Goal: Find specific page/section: Find specific page/section

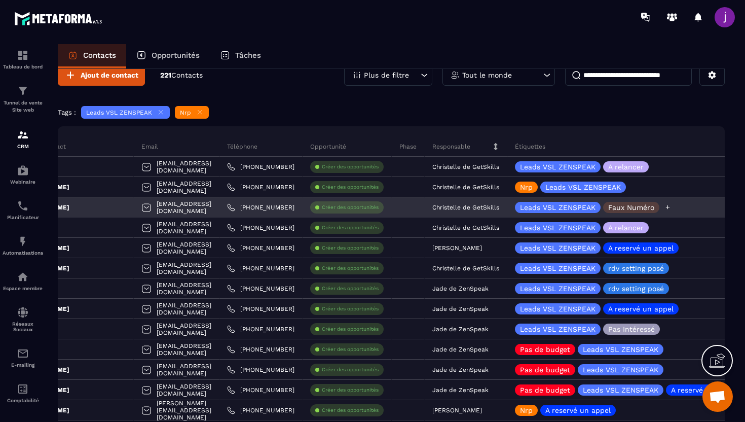
scroll to position [0, 73]
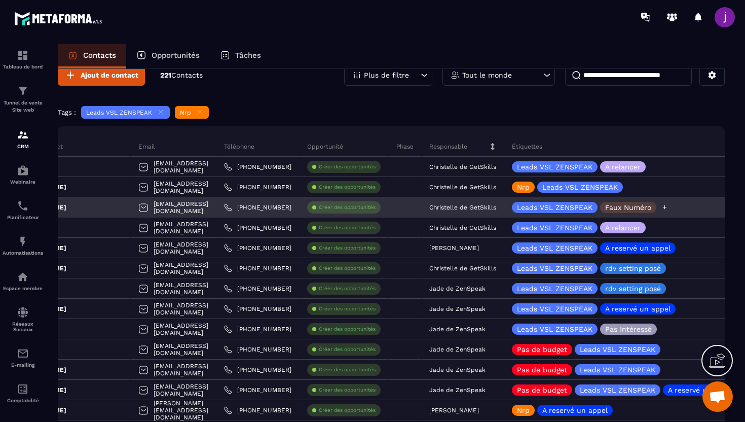
click at [668, 208] on icon at bounding box center [664, 207] width 7 height 7
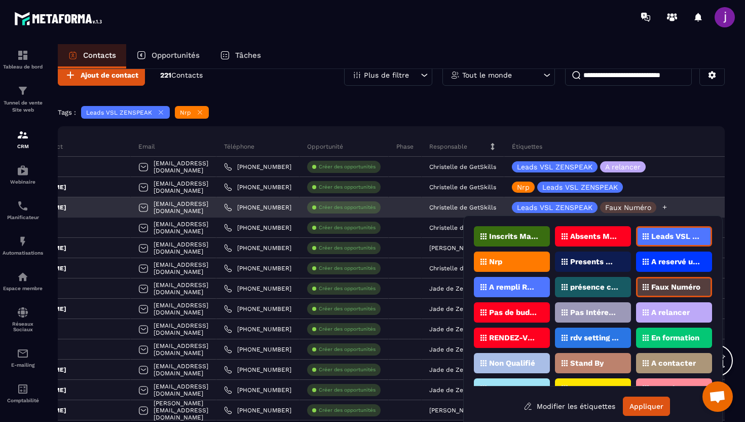
scroll to position [5, 0]
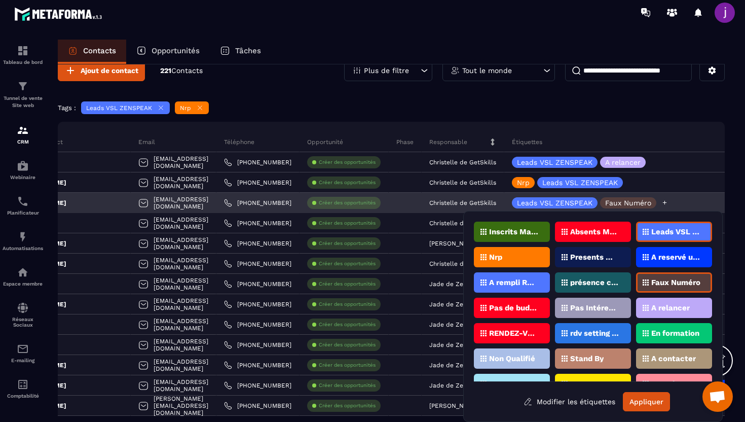
click at [670, 208] on div "Leads VSL ZENSPEAK Faux Numéro" at bounding box center [631, 203] width 254 height 20
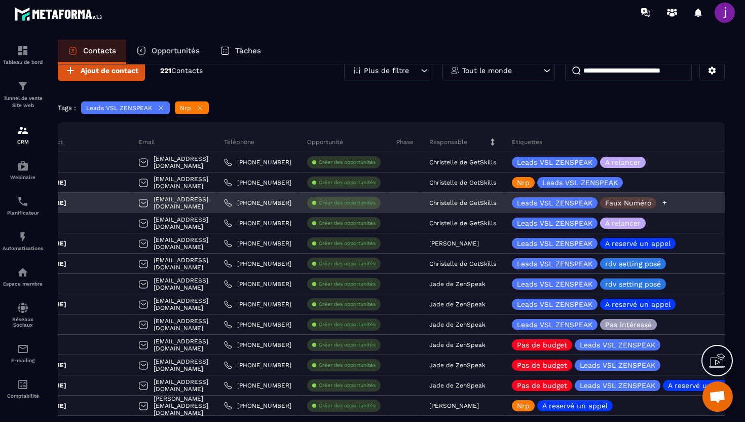
scroll to position [0, 0]
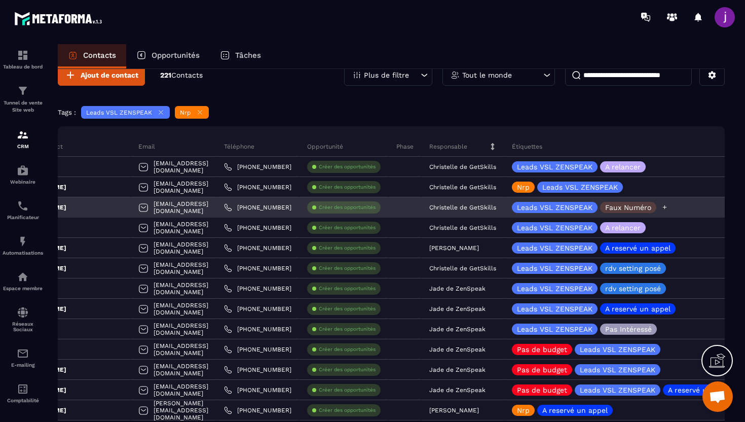
click at [668, 208] on icon at bounding box center [664, 207] width 7 height 7
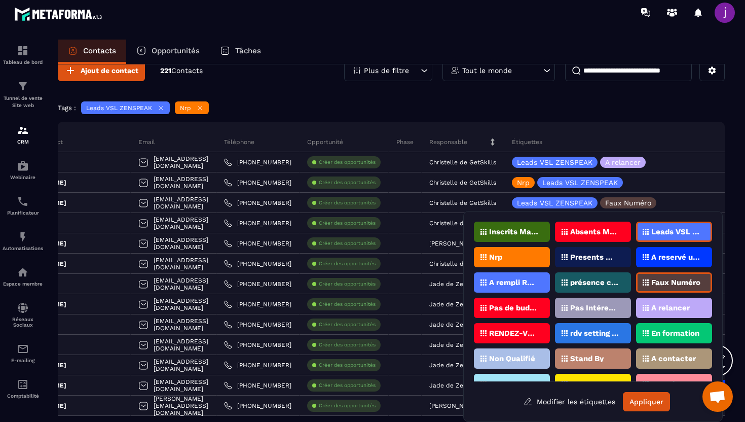
click at [542, 260] on div "Nrp" at bounding box center [512, 257] width 76 height 20
click at [535, 262] on div "Nrp" at bounding box center [512, 257] width 76 height 20
click at [691, 110] on div "Tags : Leads VSL ZENSPEAK Nrp" at bounding box center [391, 108] width 667 height 15
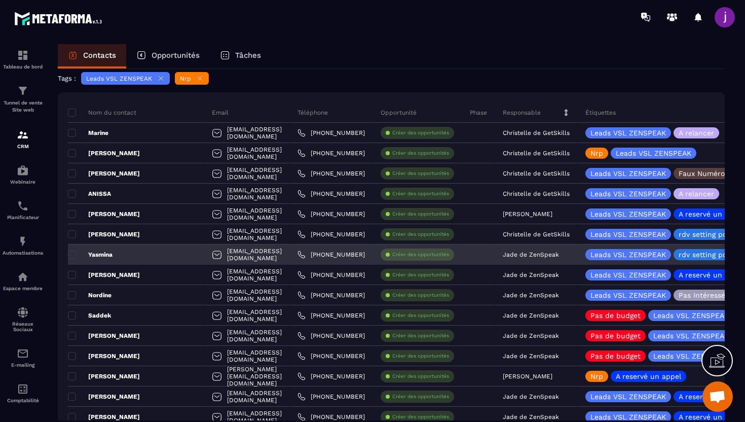
scroll to position [0, 0]
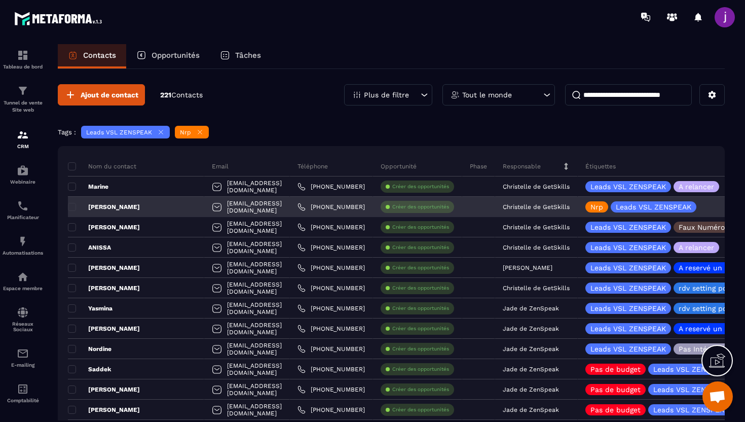
click at [148, 206] on div "[PERSON_NAME]" at bounding box center [136, 207] width 136 height 20
